Goal: Find contact information: Find contact information

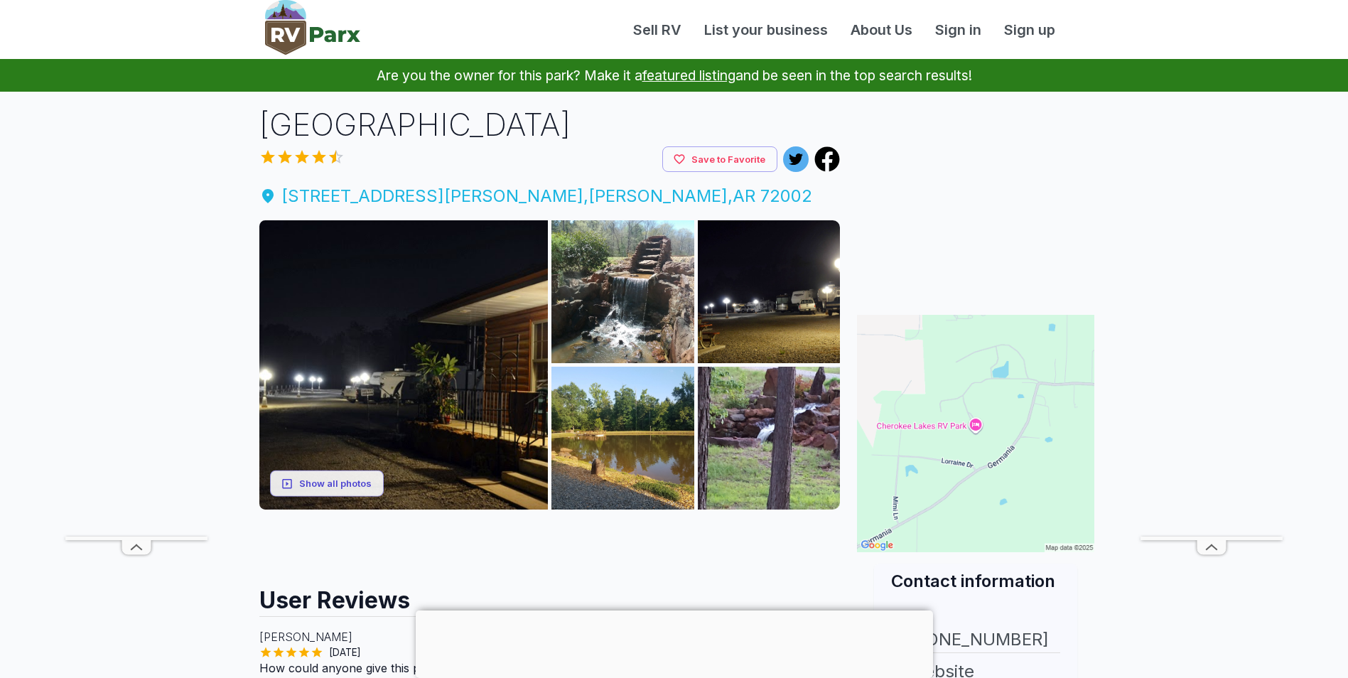
click at [512, 199] on span "13500 Pam Cove , Alexander , AR 72002" at bounding box center [549, 196] width 581 height 26
